Goal: Find specific page/section: Find specific page/section

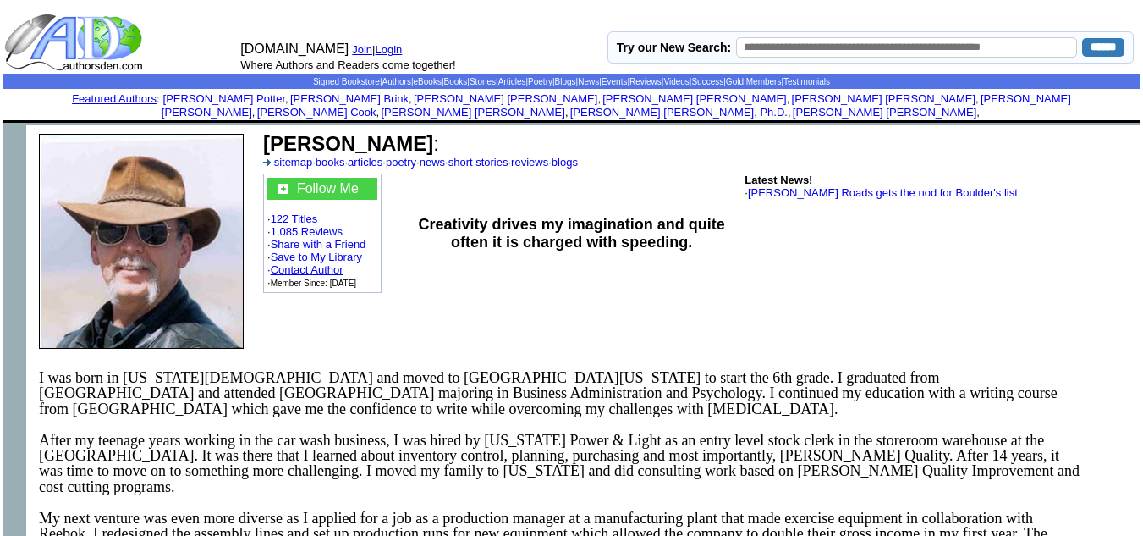
click at [295, 263] on link "Contact Author" at bounding box center [307, 269] width 73 height 13
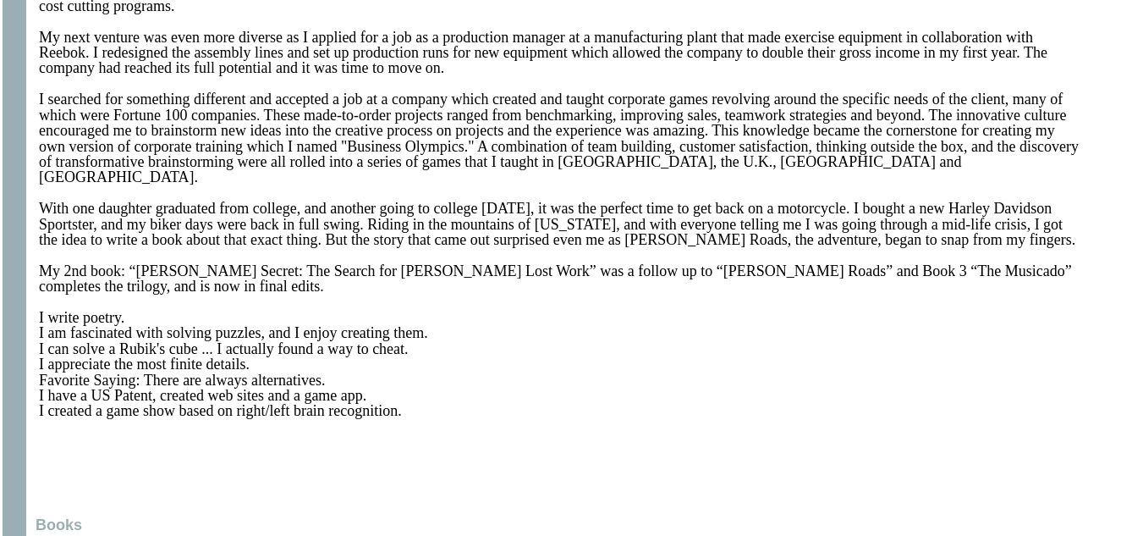
scroll to position [705, 0]
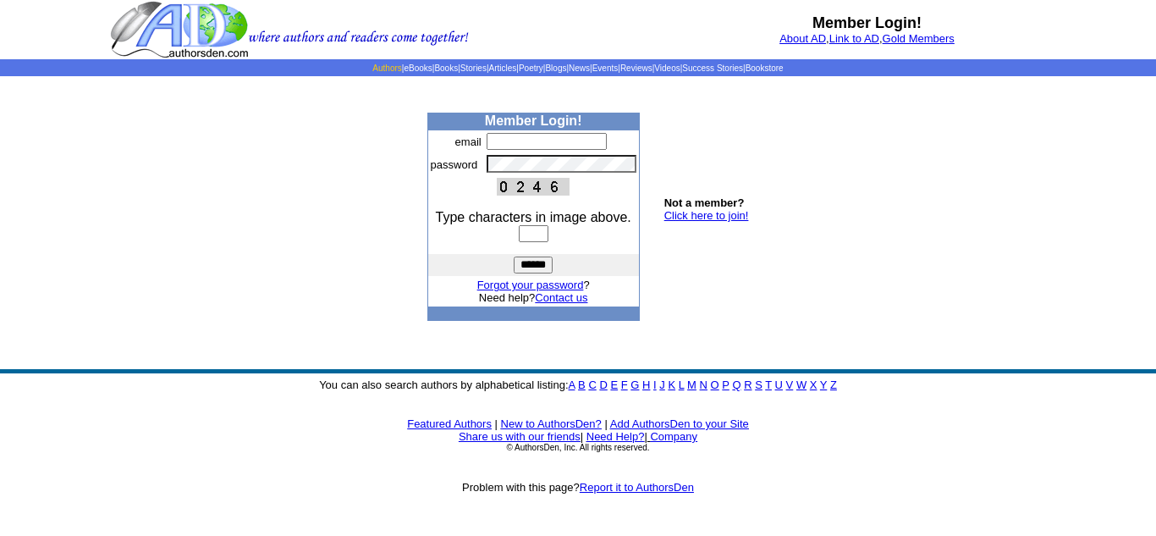
click at [372, 70] on link "Authors" at bounding box center [386, 67] width 29 height 9
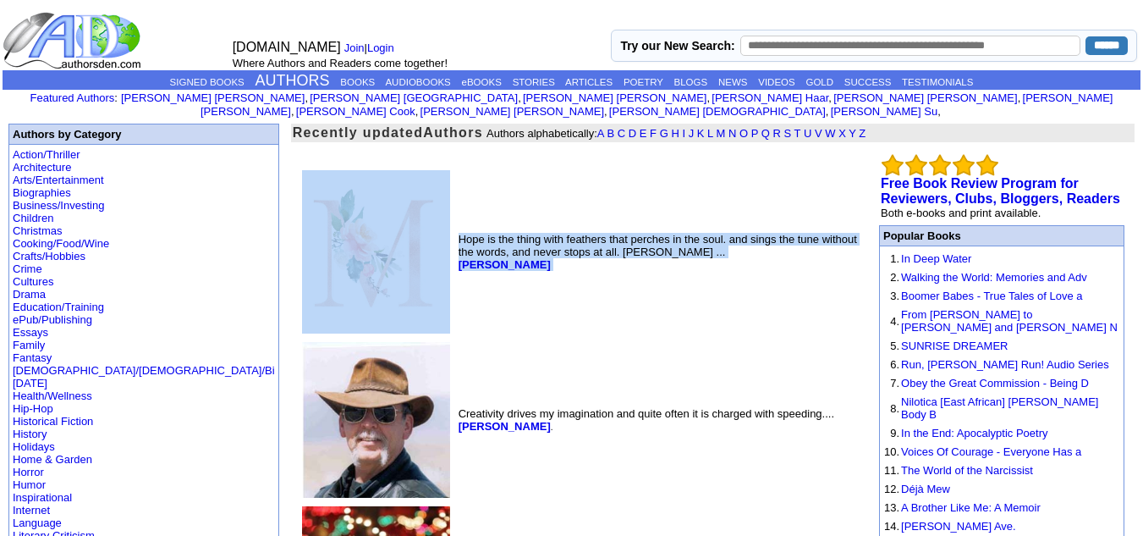
click at [455, 273] on td "Hope is the thing with feathers that perches in the soul. and sings the tune wi…" at bounding box center [658, 252] width 406 height 170
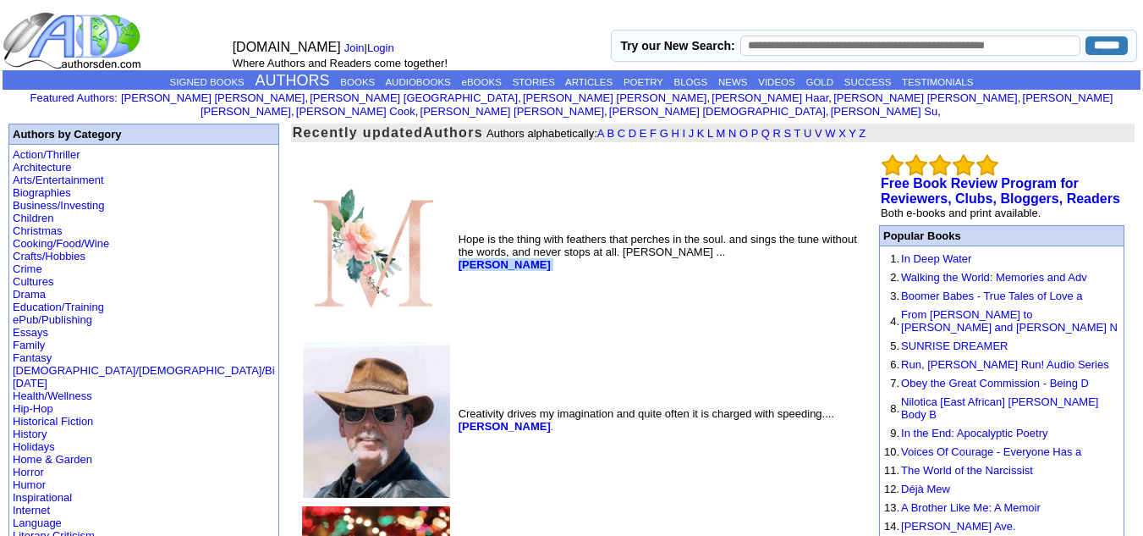
drag, startPoint x: 438, startPoint y: 247, endPoint x: 321, endPoint y: 254, distance: 117.8
click at [455, 254] on td "Hope is the thing with feathers that perches in the soul. and sings the tune wi…" at bounding box center [658, 252] width 406 height 170
copy font "[PERSON_NAME]"
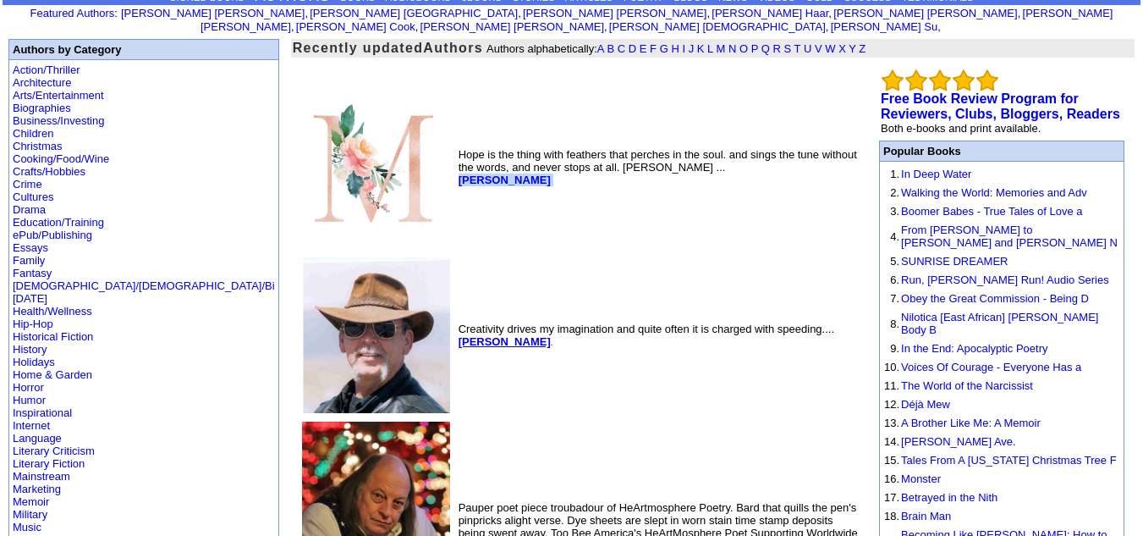
scroll to position [508, 0]
